Goal: Transaction & Acquisition: Purchase product/service

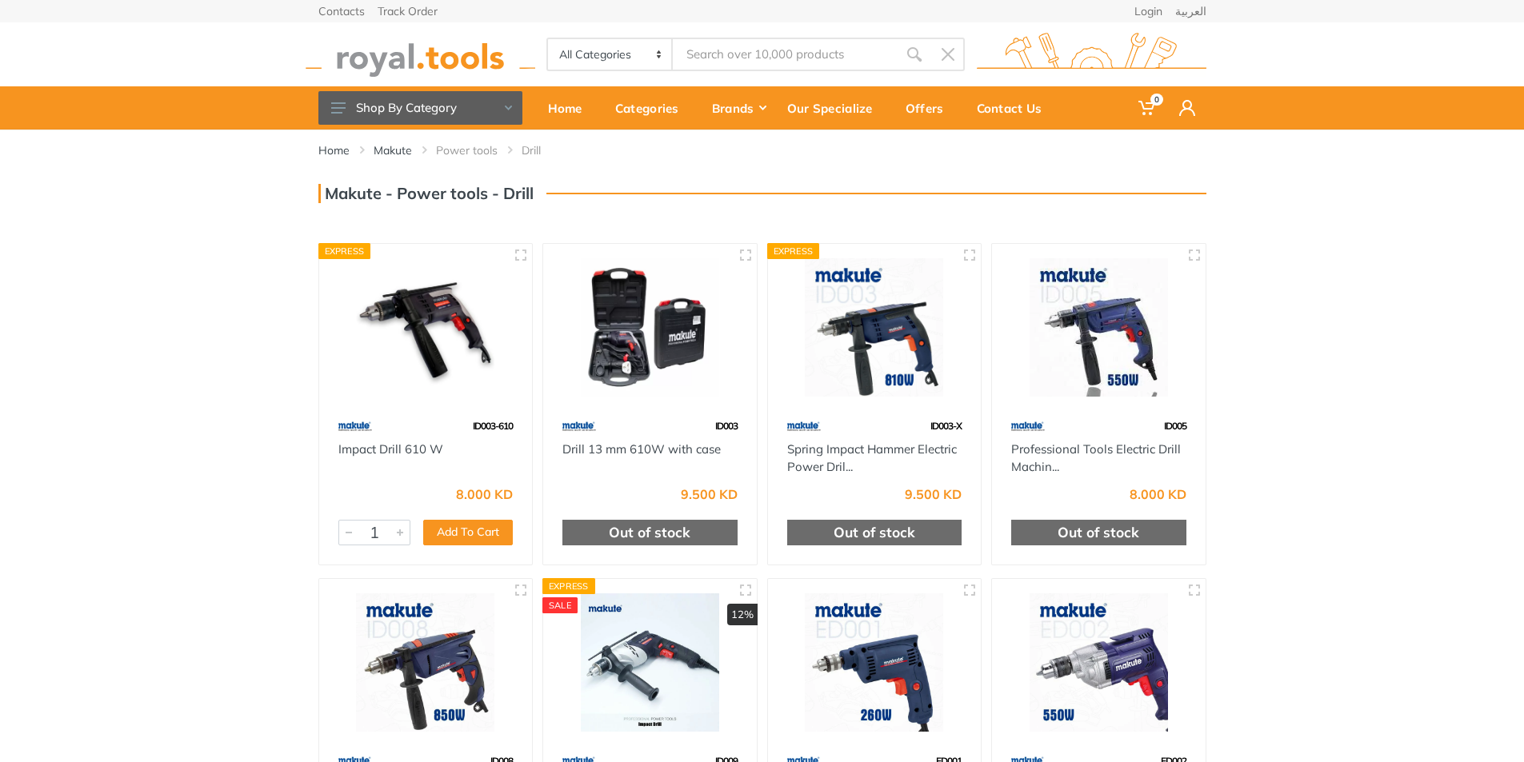
click at [621, 323] on img at bounding box center [650, 327] width 185 height 138
